Goal: Task Accomplishment & Management: Use online tool/utility

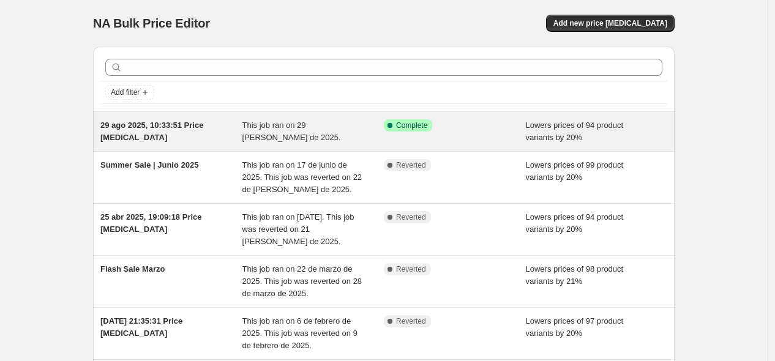
click at [304, 125] on span "This job ran on 29 [PERSON_NAME] de 2025." at bounding box center [292, 131] width 99 height 21
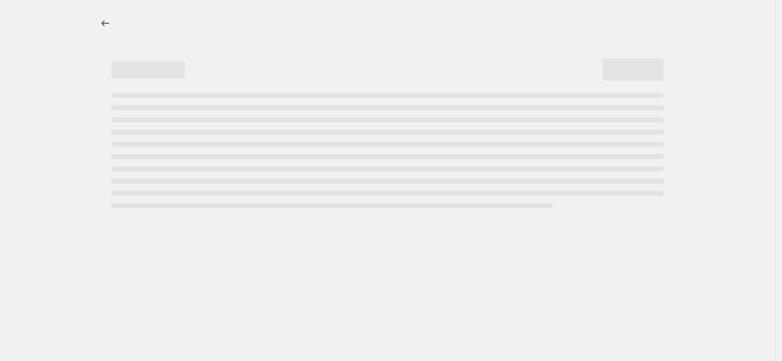
select select "percentage"
select select "no_change"
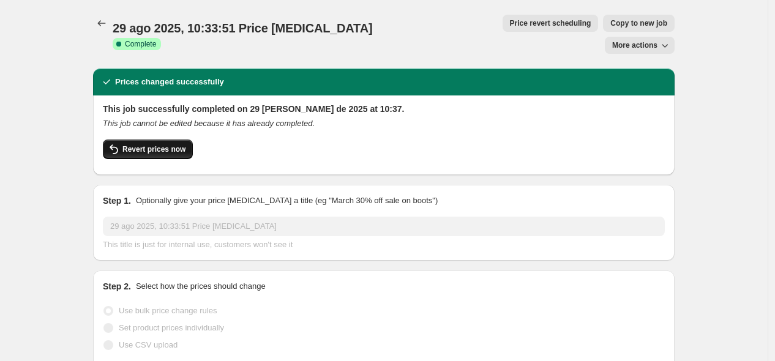
click at [171, 145] on span "Revert prices now" at bounding box center [153, 150] width 63 height 10
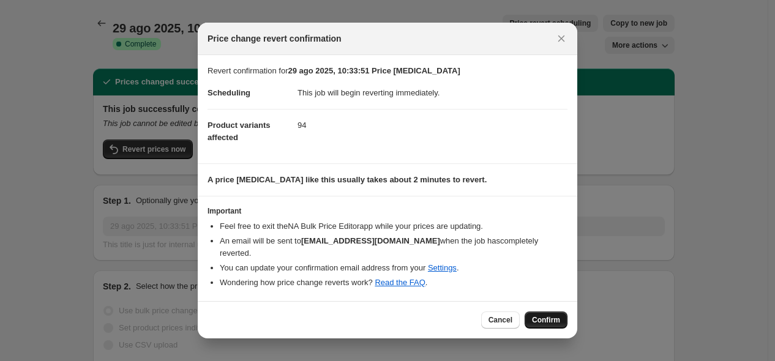
click at [543, 315] on span "Confirm" at bounding box center [546, 320] width 28 height 10
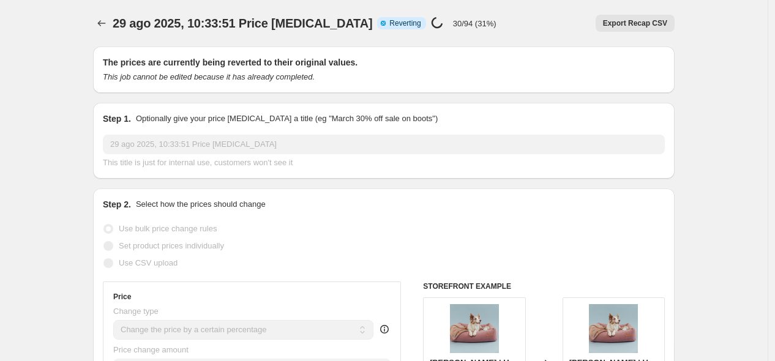
select select "percentage"
select select "no_change"
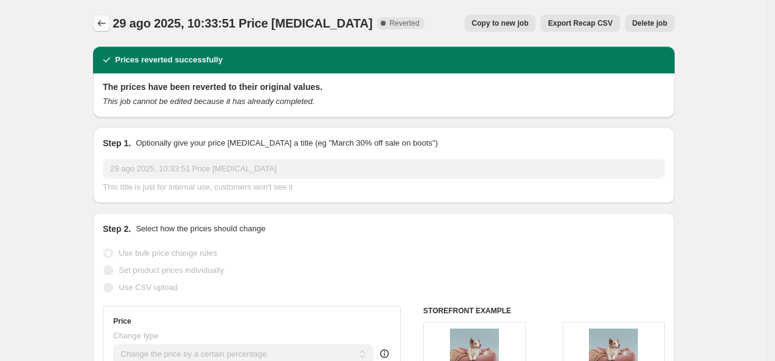
click at [103, 18] on icon "Price change jobs" at bounding box center [102, 23] width 12 height 12
